Goal: Information Seeking & Learning: Find specific page/section

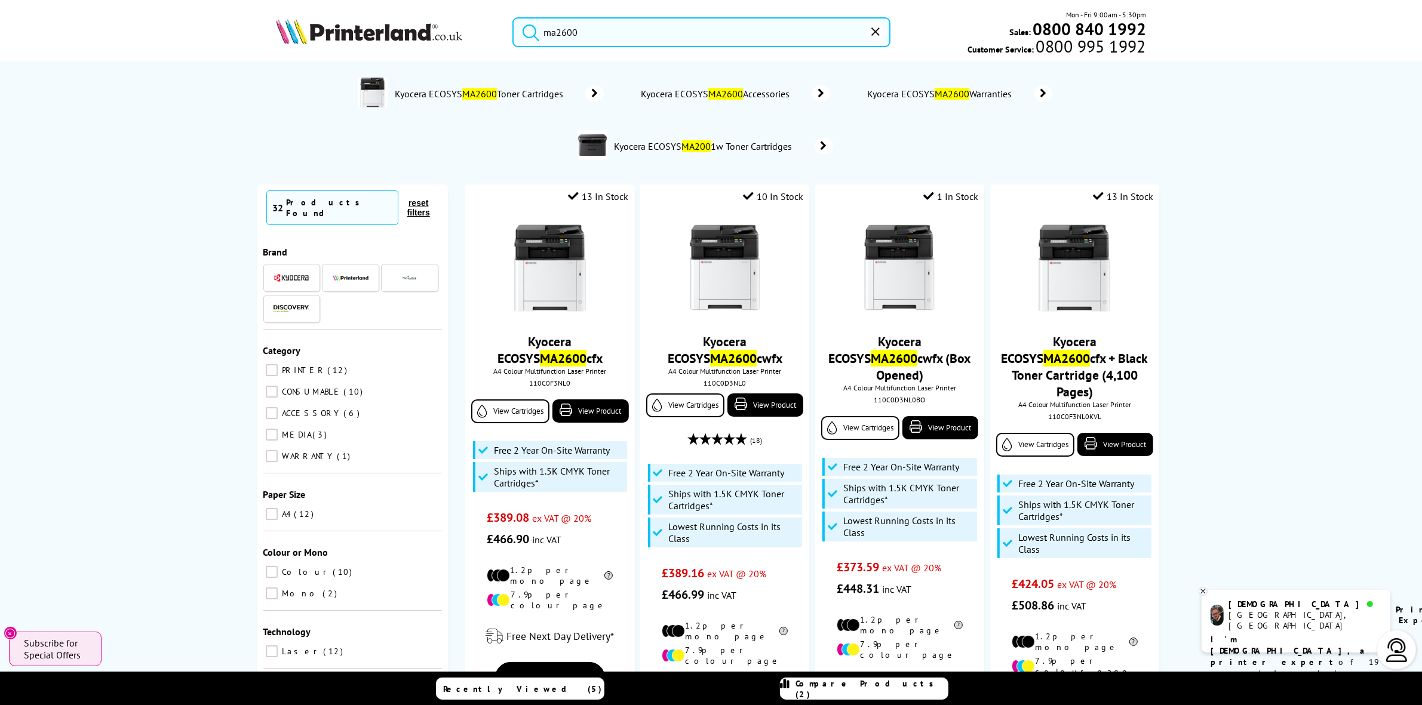
click at [584, 30] on input "ma2600" at bounding box center [700, 32] width 377 height 30
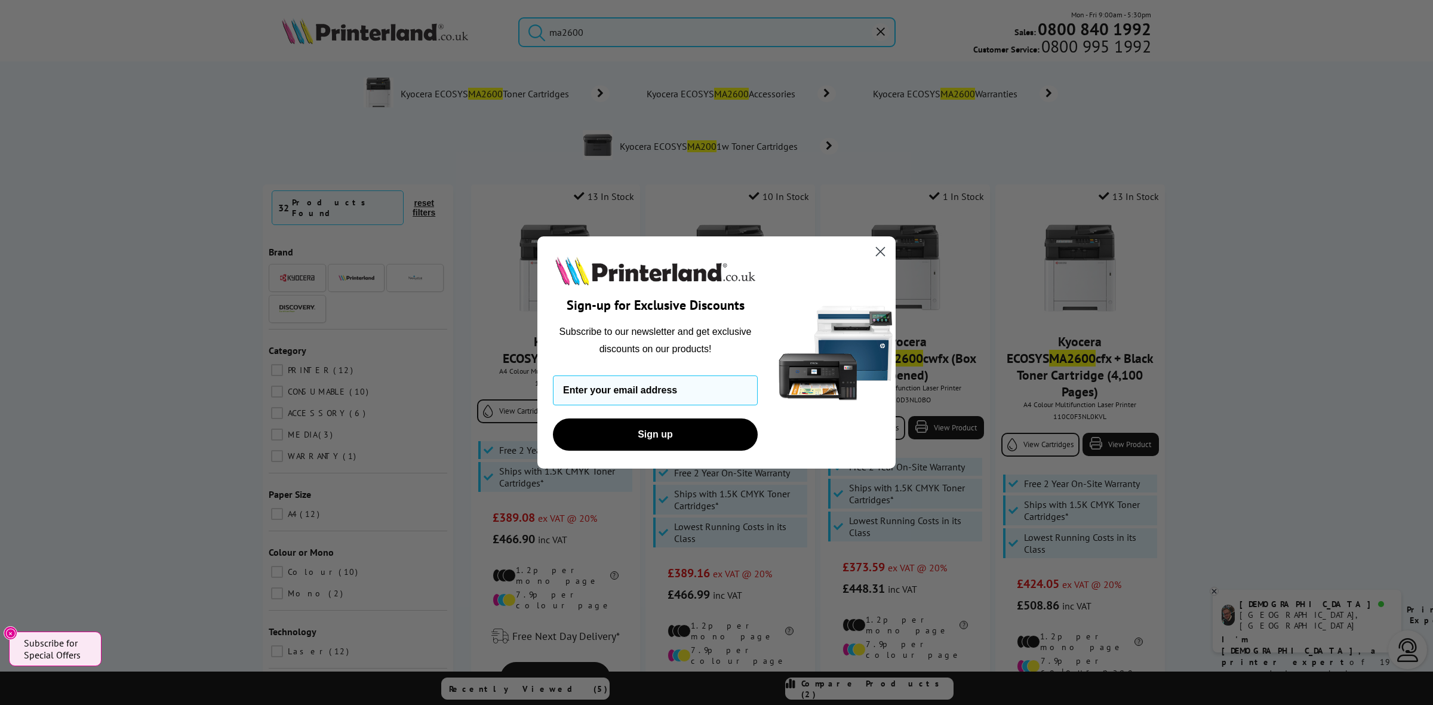
click at [876, 251] on circle "Close dialog" at bounding box center [881, 252] width 20 height 20
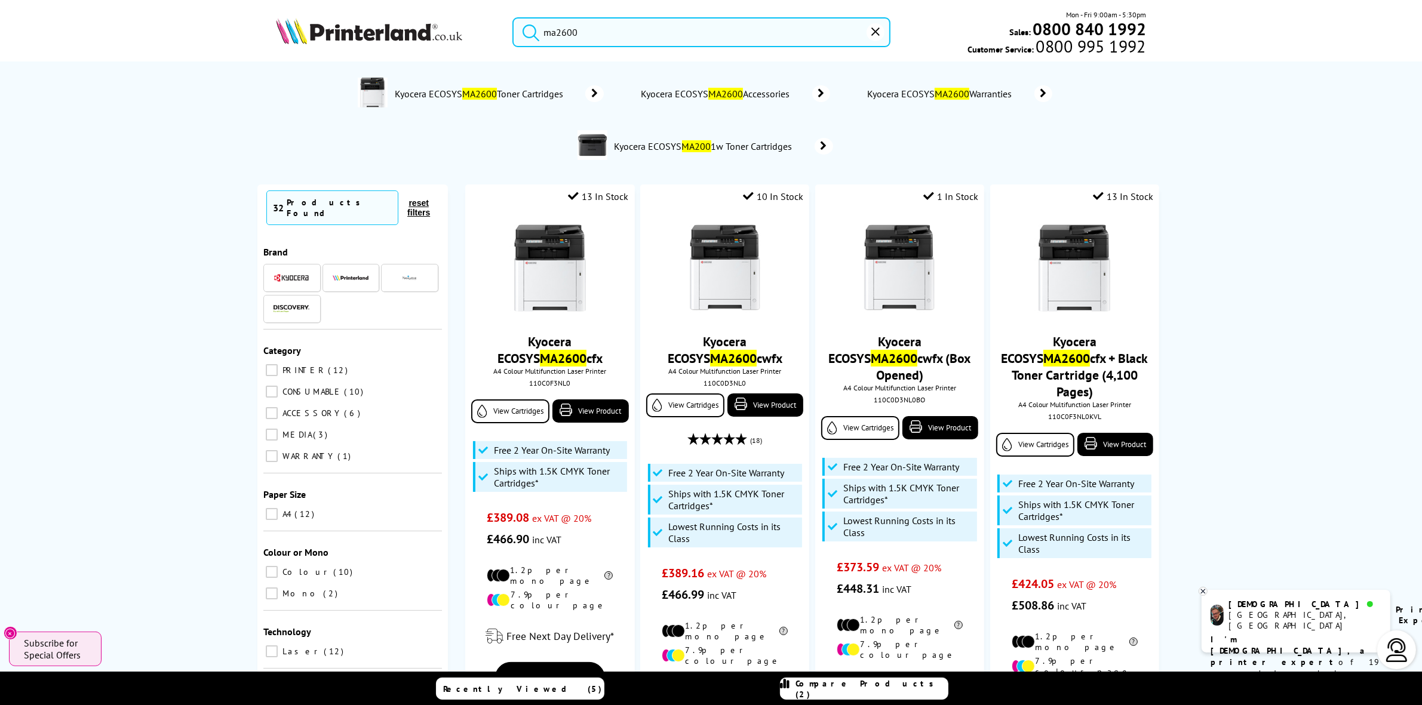
click at [610, 33] on input "ma2600" at bounding box center [700, 32] width 377 height 30
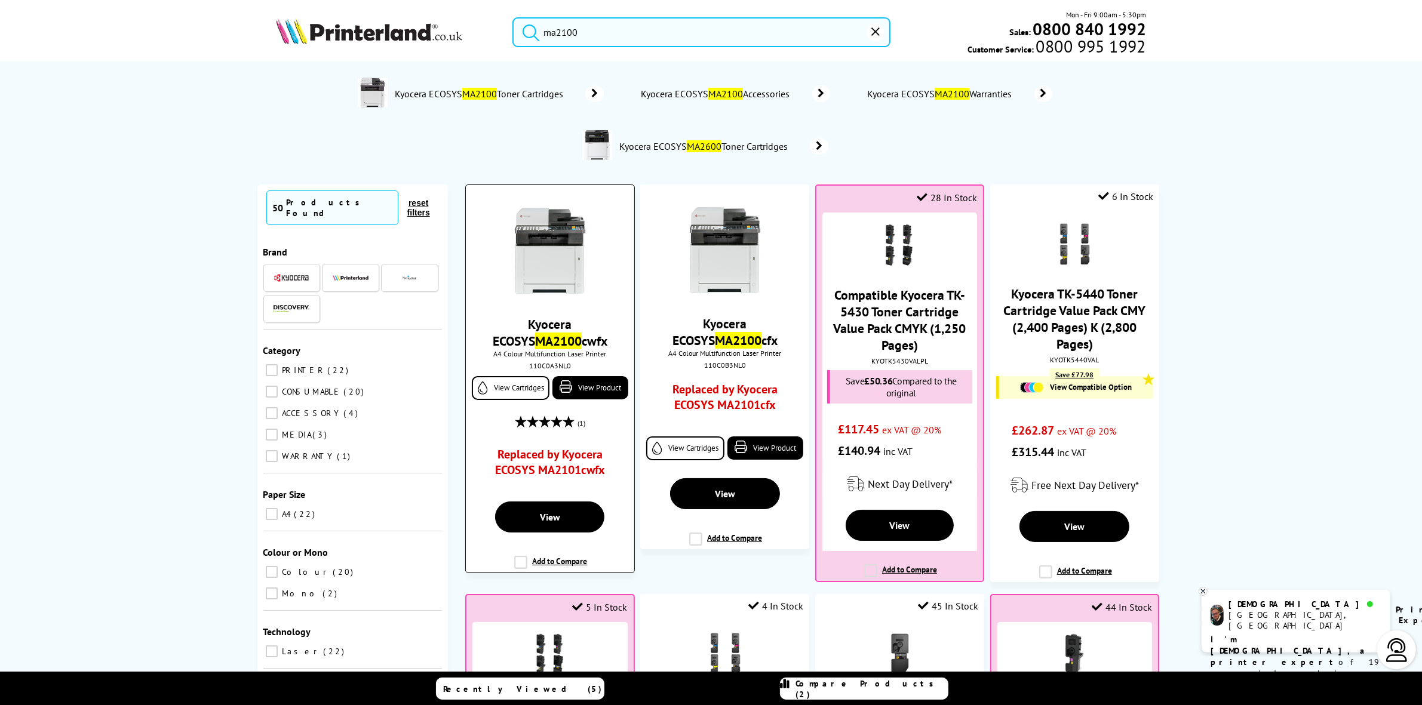
type input "ma2100"
drag, startPoint x: 542, startPoint y: 248, endPoint x: 550, endPoint y: 245, distance: 8.6
click at [545, 247] on img at bounding box center [550, 251] width 90 height 90
